Goal: Task Accomplishment & Management: Use online tool/utility

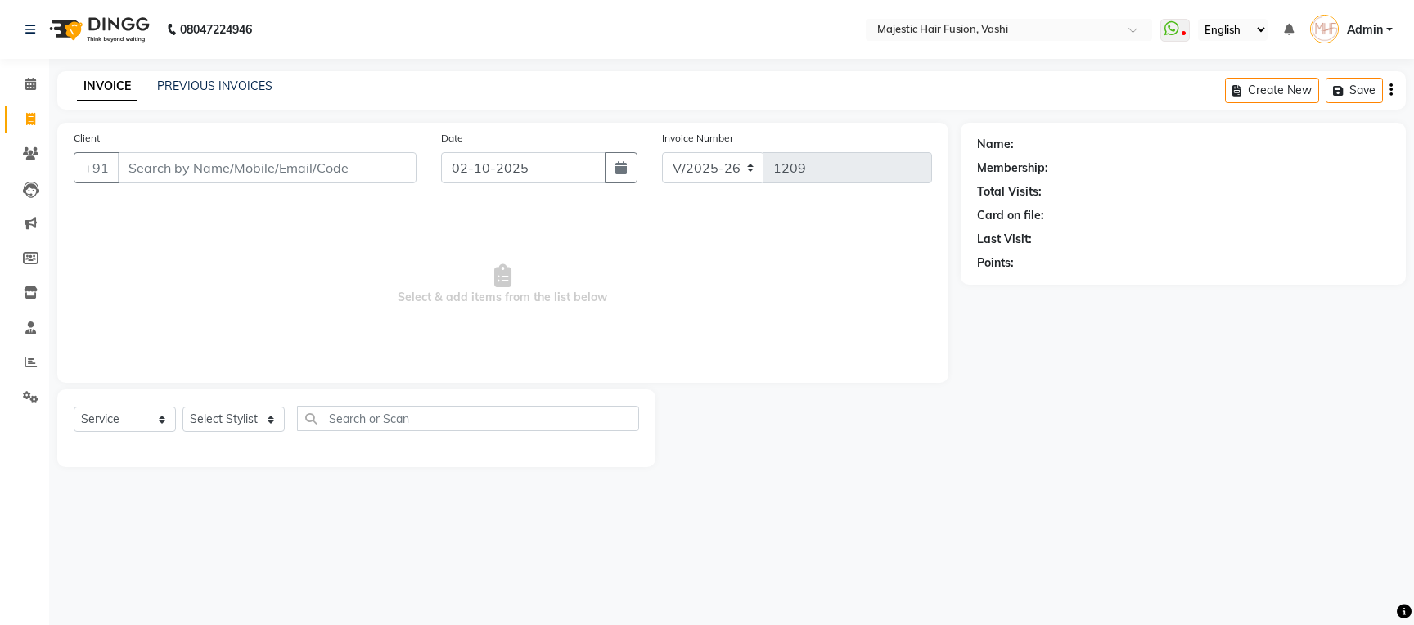
select select "559"
select select "service"
click at [245, 83] on link "PREVIOUS INVOICES" at bounding box center [214, 86] width 115 height 15
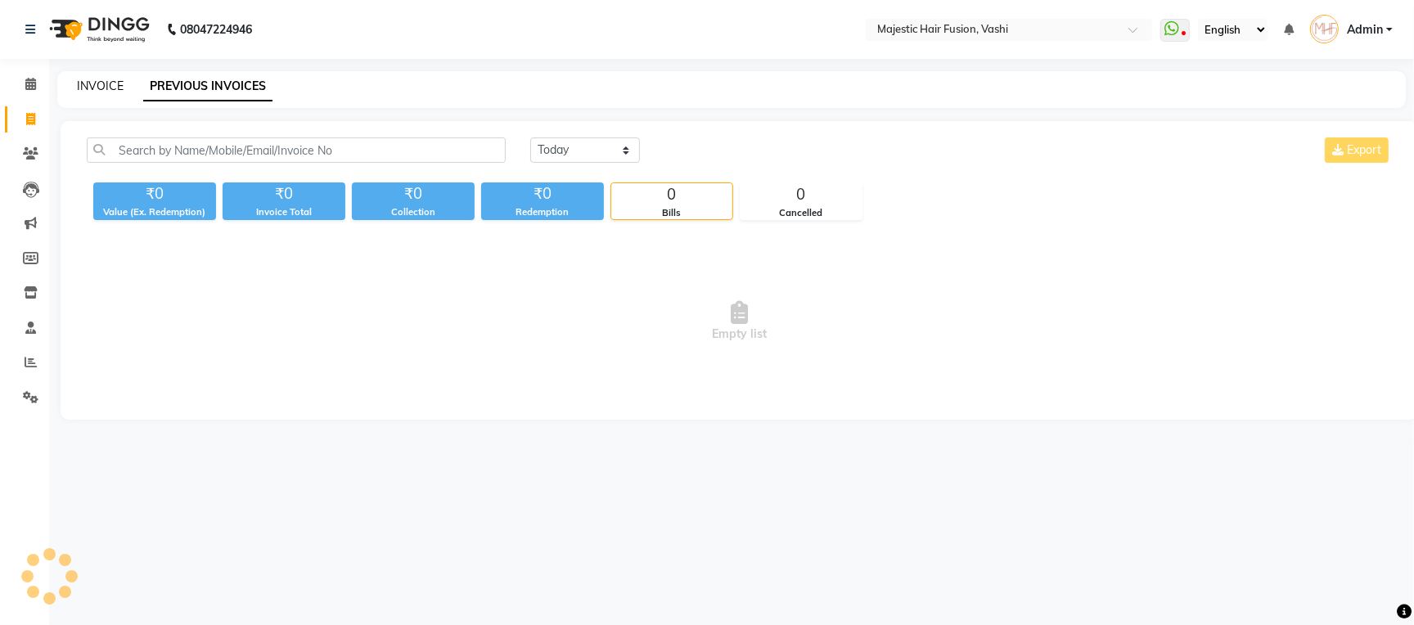
click at [99, 83] on link "INVOICE" at bounding box center [100, 86] width 47 height 15
select select "service"
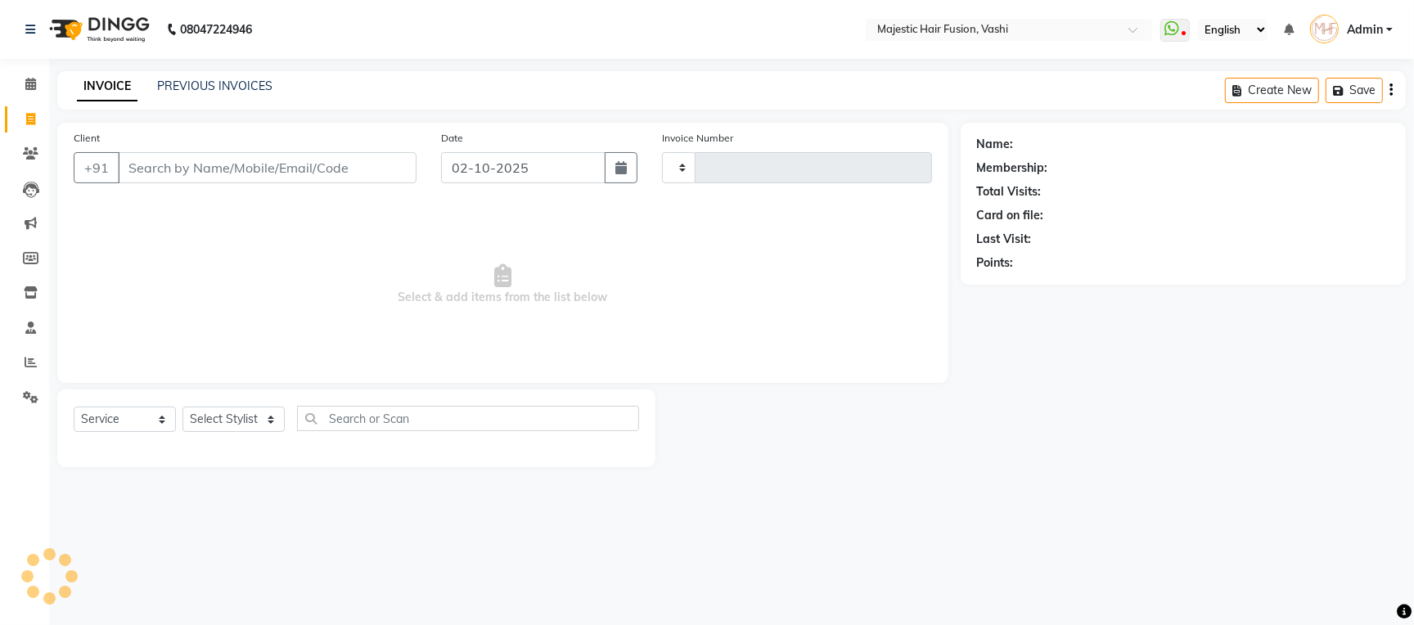
type input "1209"
select select "559"
